Goal: Task Accomplishment & Management: Use online tool/utility

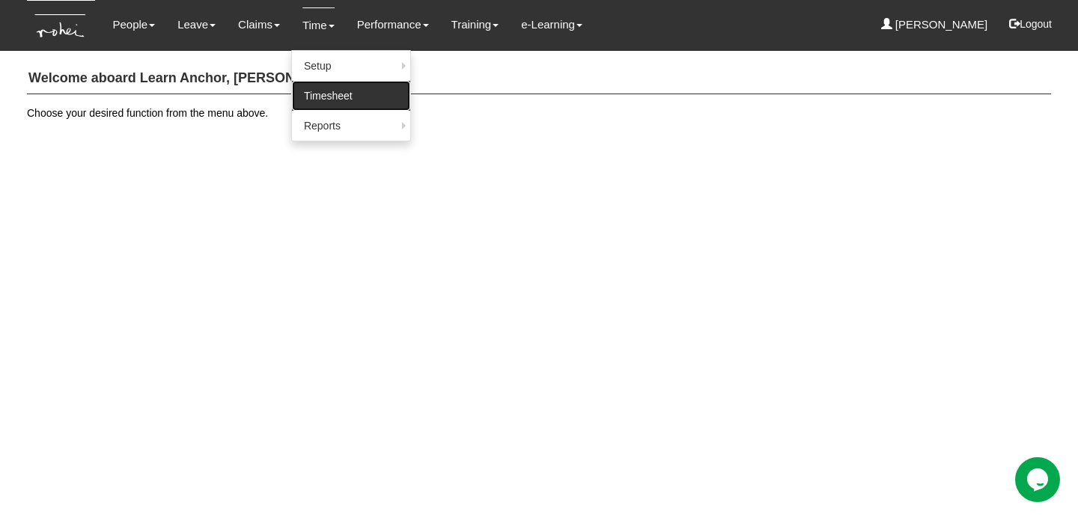
click at [318, 92] on link "Timesheet" at bounding box center [351, 96] width 118 height 30
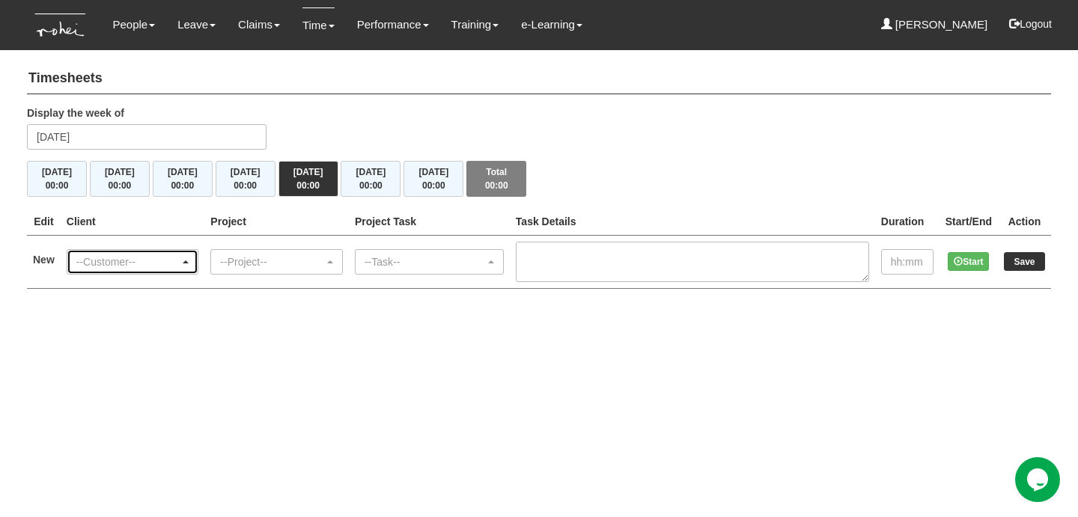
click at [138, 250] on div "--Customer--" at bounding box center [132, 262] width 131 height 24
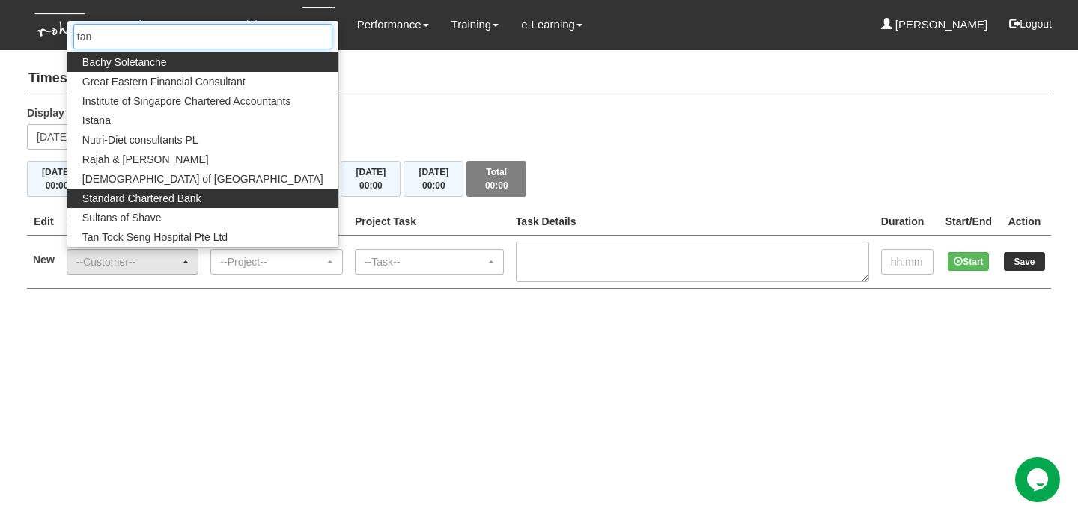
type input "tan"
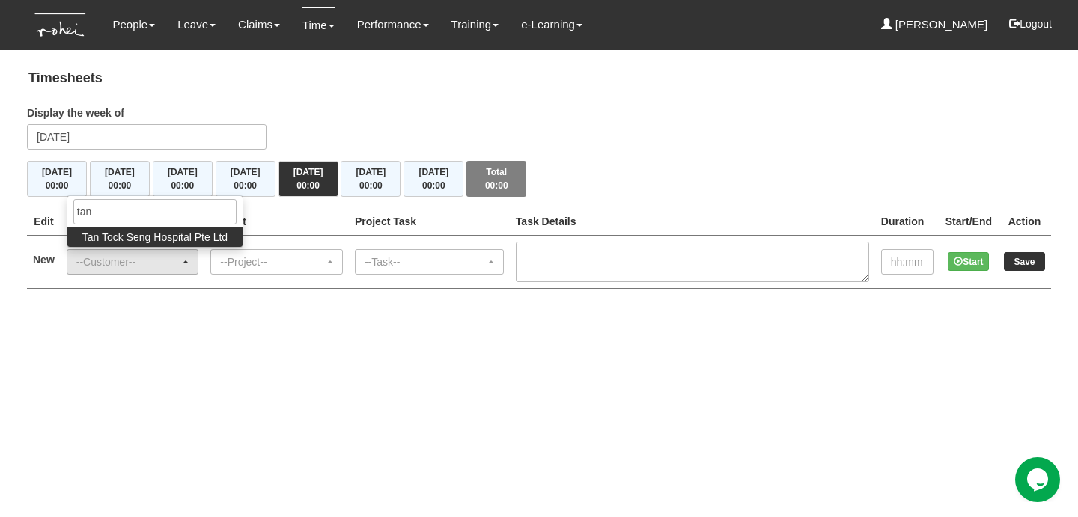
click at [172, 235] on span "Tan Tock Seng Hospital Pte Ltd" at bounding box center [154, 237] width 145 height 15
select select "367"
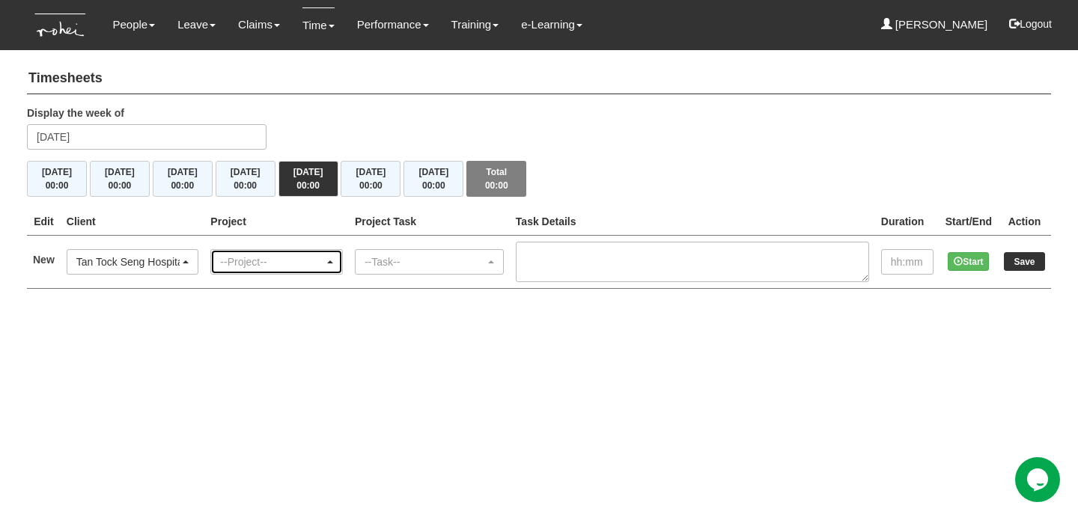
click at [255, 265] on div "--Project--" at bounding box center [272, 262] width 104 height 15
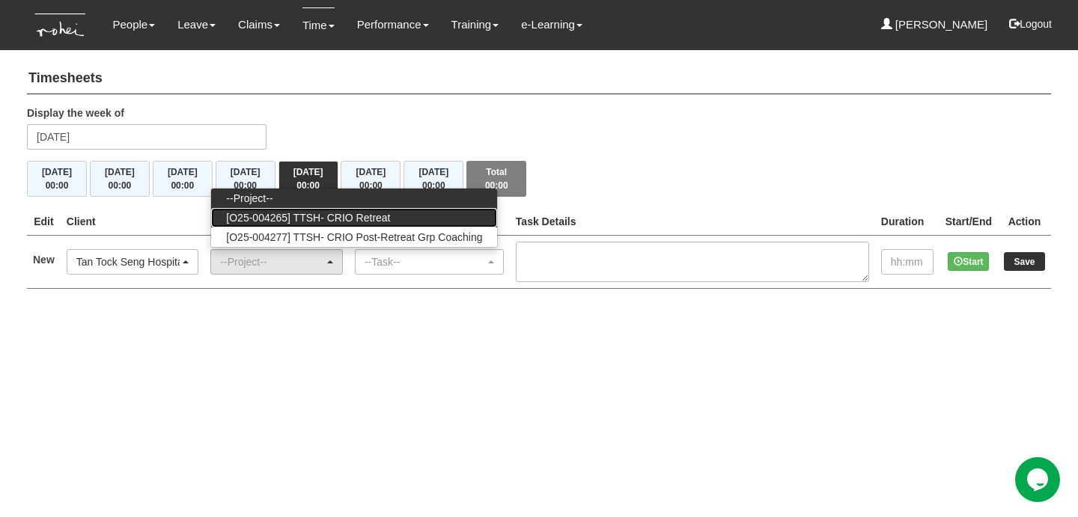
click at [341, 208] on link "[O25-004265] TTSH- CRIO Retreat" at bounding box center [354, 217] width 286 height 19
select select "2884"
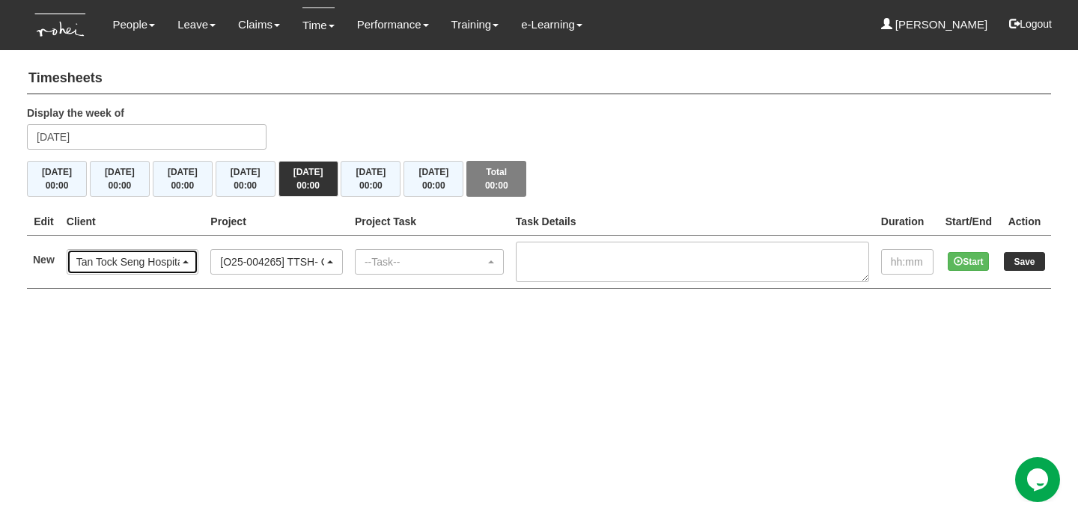
click at [159, 260] on div "Tan Tock Seng Hospital Pte Ltd" at bounding box center [128, 262] width 104 height 15
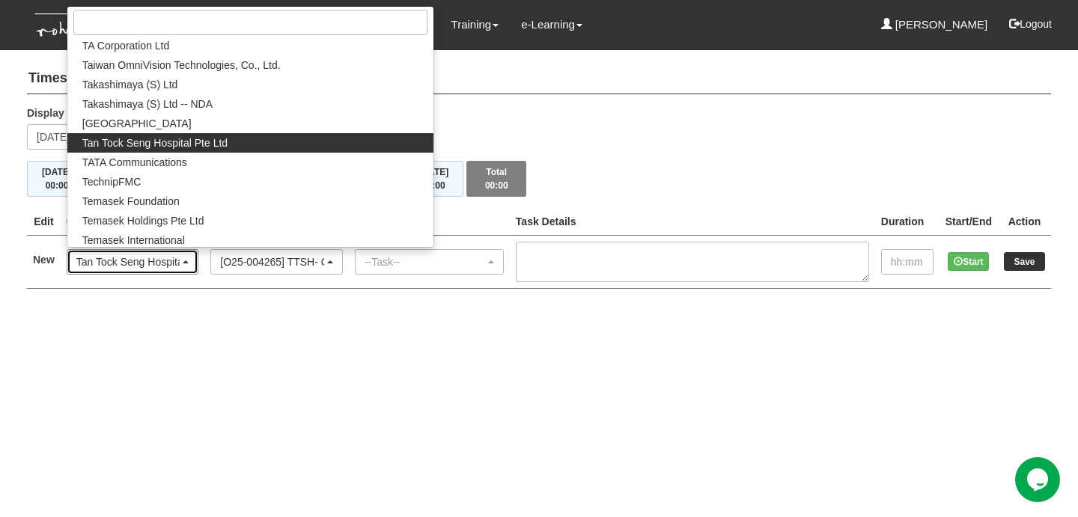
click at [159, 260] on div "Tan Tock Seng Hospital Pte Ltd" at bounding box center [128, 262] width 104 height 15
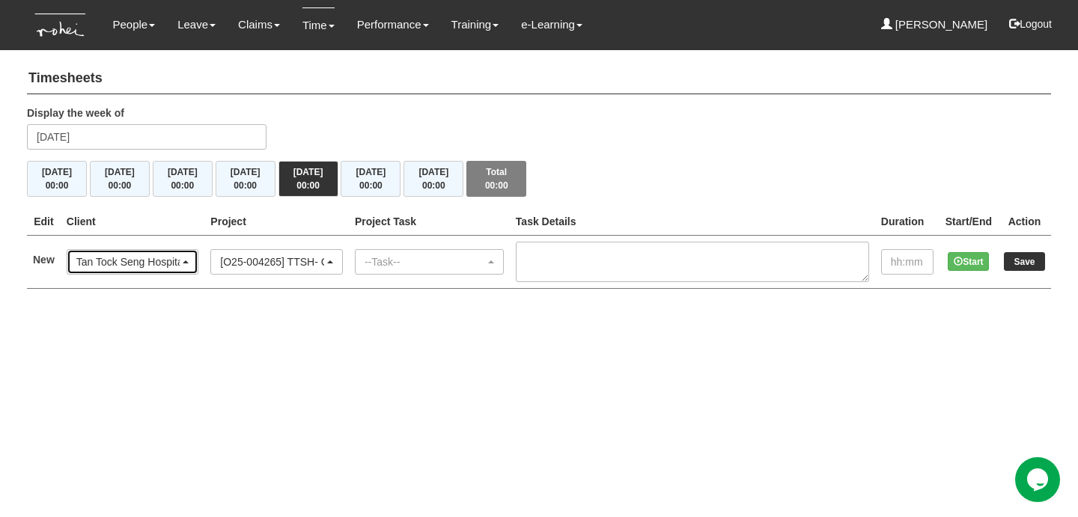
scroll to position [0, 0]
